Goal: Task Accomplishment & Management: Manage account settings

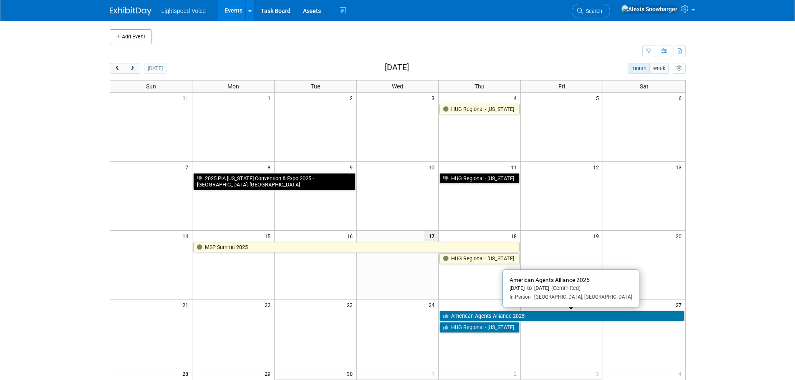
click at [470, 318] on link "American Agents Alliance 2025" at bounding box center [562, 316] width 245 height 11
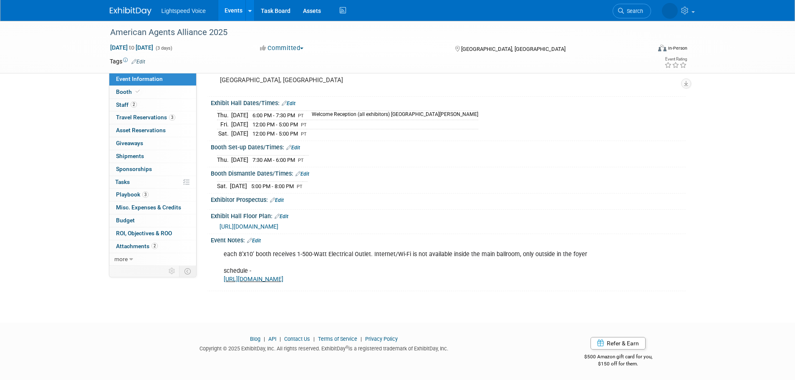
click at [259, 240] on link "Edit" at bounding box center [254, 241] width 14 height 6
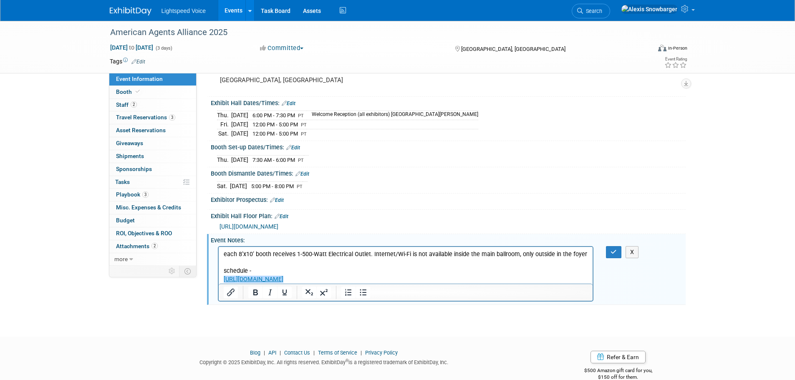
click at [386, 276] on p "each 8’x10’ booth receives 1-500-Watt Electrical Outlet. Internet/Wi-Fi is not …" at bounding box center [405, 266] width 365 height 33
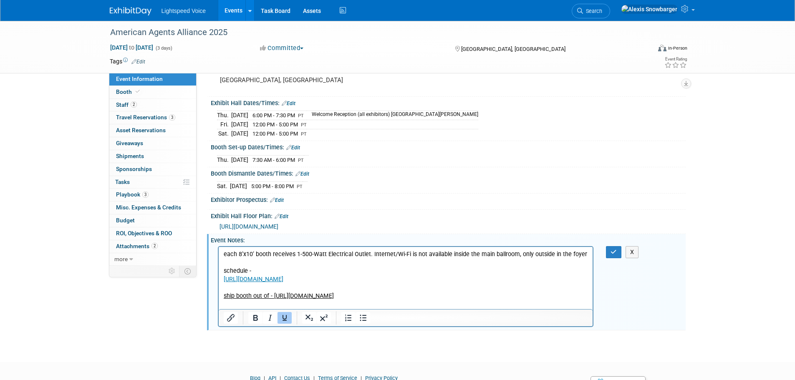
drag, startPoint x: 403, startPoint y: 306, endPoint x: 313, endPoint y: 305, distance: 90.2
click at [313, 300] on p "ship booth out of - https://locations.ups.com/us/en/ca/palmdesert/access-point-…" at bounding box center [405, 296] width 365 height 8
drag, startPoint x: 272, startPoint y: 295, endPoint x: 207, endPoint y: 295, distance: 64.7
click at [218, 295] on html "each 8’x10’ booth receives 1-500-Watt Electrical Outlet. Internet/Wi-Fi is not …" at bounding box center [405, 273] width 374 height 53
click at [282, 317] on icon "Underline" at bounding box center [285, 318] width 10 height 10
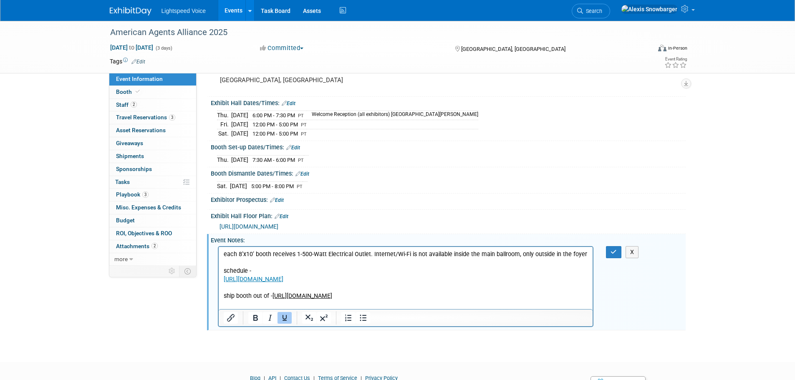
click at [415, 300] on p "ship booth out of - https://locations.ups.com/us/en/ca/palmdesert/access-point-…" at bounding box center [405, 296] width 365 height 8
click at [614, 249] on icon "button" at bounding box center [614, 252] width 6 height 6
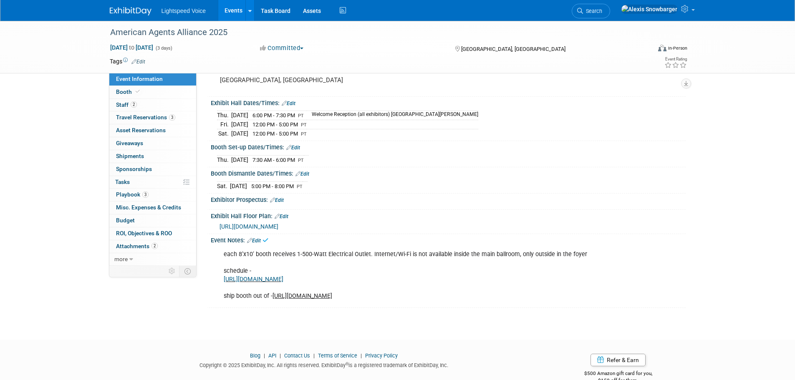
click at [332, 300] on u "https://locations.ups.com/us/en/ca/palmdesert/access-point-location-270715.html…" at bounding box center [303, 296] width 60 height 7
click at [258, 238] on link "Edit" at bounding box center [254, 241] width 14 height 6
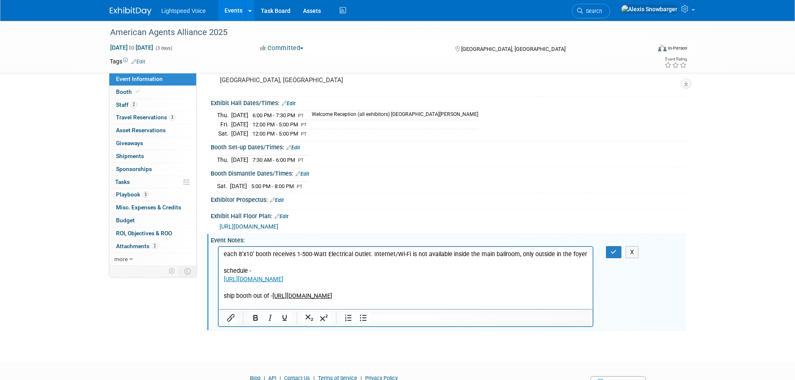
click at [397, 300] on p "each 8’x10’ booth receives 1-500-Watt Electrical Outlet. Internet/Wi-Fi is not …" at bounding box center [405, 275] width 365 height 50
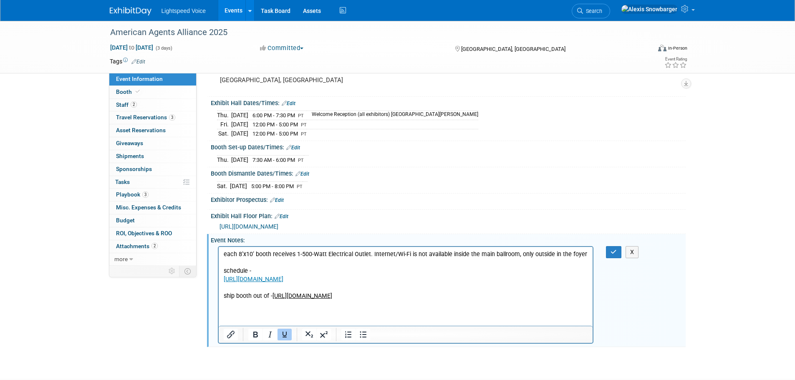
click at [296, 299] on u "https://locations.ups.com/us/en/ca/palmdesert/access-point-location-270715.html…" at bounding box center [302, 295] width 60 height 7
click at [332, 299] on u "https://locations.ups.com/us/en/ca/palmdesert/access-point-location-270715.html…" at bounding box center [302, 295] width 60 height 7
drag, startPoint x: 401, startPoint y: 308, endPoint x: 275, endPoint y: 298, distance: 126.4
click at [275, 298] on p "each 8’x10’ booth receives 1-500-Watt Electrical Outlet. Internet/Wi-Fi is not …" at bounding box center [405, 275] width 365 height 50
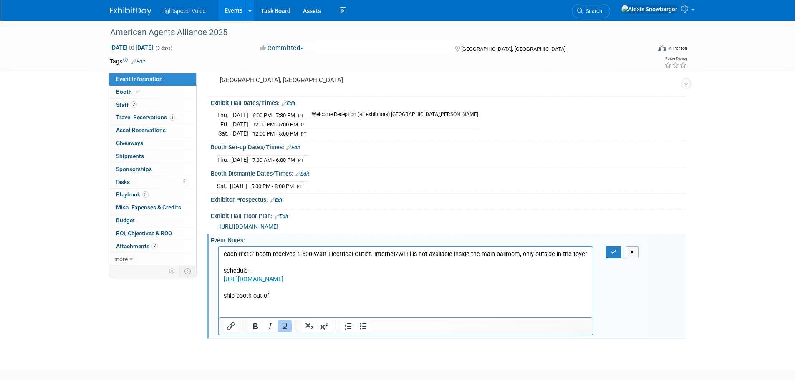
click at [286, 320] on div at bounding box center [270, 326] width 54 height 13
click at [286, 324] on icon "Underline" at bounding box center [285, 326] width 10 height 10
click at [287, 326] on icon "Underline" at bounding box center [285, 326] width 10 height 10
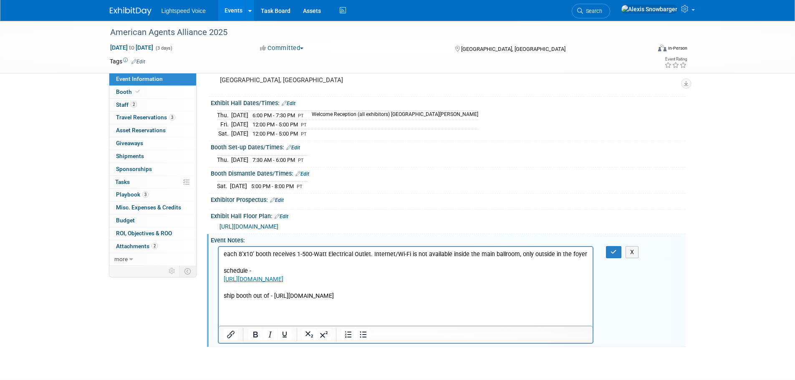
click at [404, 300] on p "each 8’x10’ booth receives 1-500-Watt Electrical Outlet. Internet/Wi-Fi is not …" at bounding box center [405, 275] width 365 height 50
click at [607, 252] on button "button" at bounding box center [613, 252] width 15 height 12
